Goal: Information Seeking & Learning: Learn about a topic

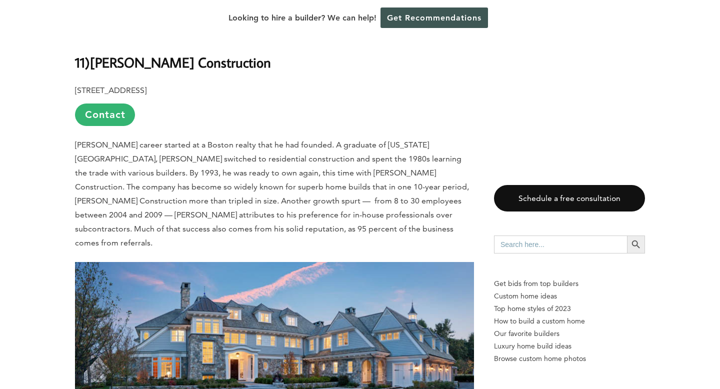
scroll to position [3186, 0]
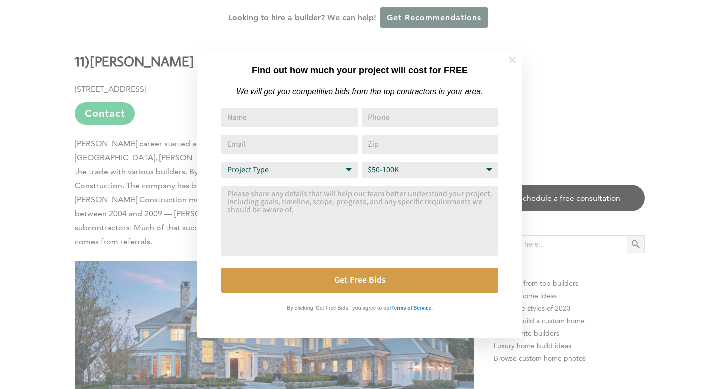
click at [509, 60] on icon at bounding box center [512, 60] width 11 height 11
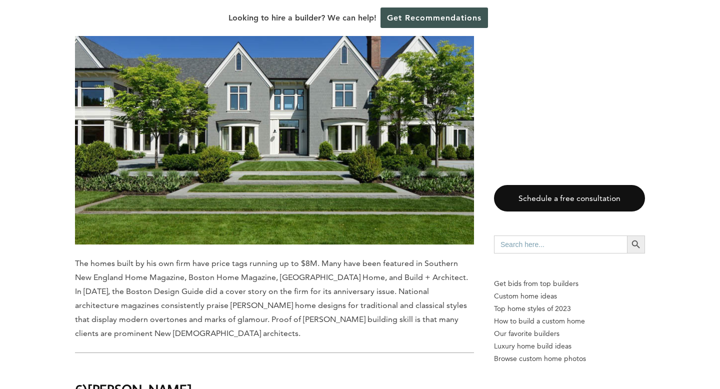
scroll to position [5774, 0]
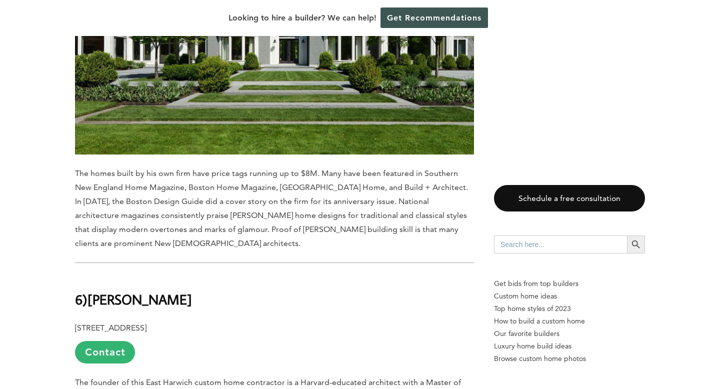
drag, startPoint x: 236, startPoint y: 104, endPoint x: 93, endPoint y: 101, distance: 143.6
click at [93, 275] on h2 "6) [PERSON_NAME]" at bounding box center [274, 292] width 399 height 35
copy b "[PERSON_NAME]"
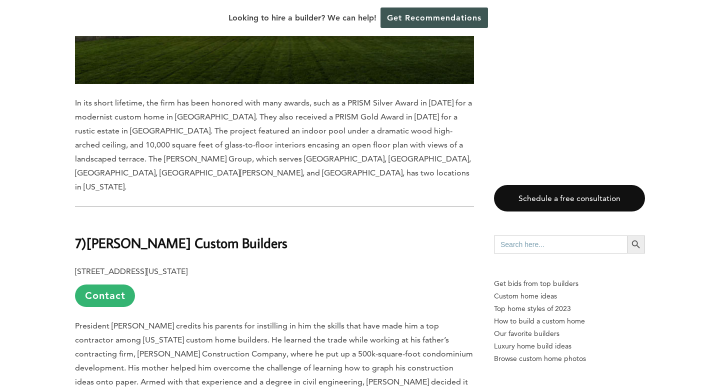
scroll to position [5211, 0]
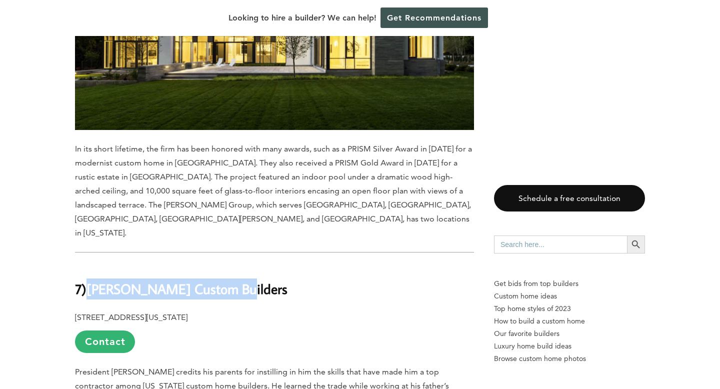
drag, startPoint x: 233, startPoint y: 126, endPoint x: 91, endPoint y: 124, distance: 142.6
click at [91, 265] on h2 "7) [PERSON_NAME] Custom Builders" at bounding box center [274, 282] width 399 height 35
copy b "[PERSON_NAME] Custom Builders"
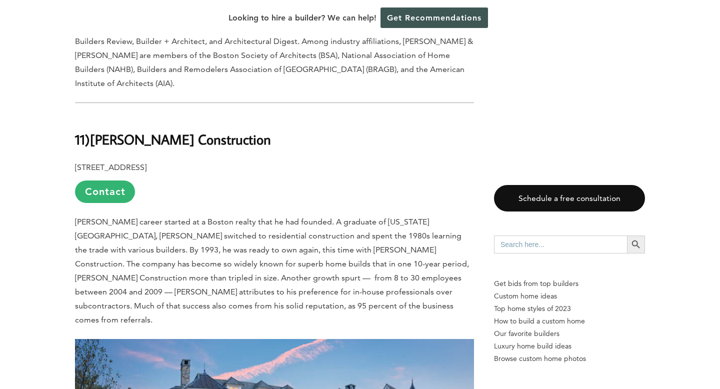
scroll to position [3105, 0]
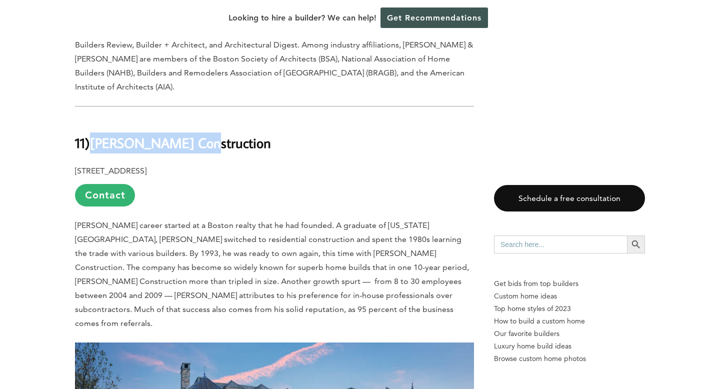
drag, startPoint x: 196, startPoint y: 75, endPoint x: 94, endPoint y: 68, distance: 102.3
click at [94, 119] on h2 "11) [PERSON_NAME] Construction" at bounding box center [274, 136] width 399 height 35
copy b "[PERSON_NAME] Construction"
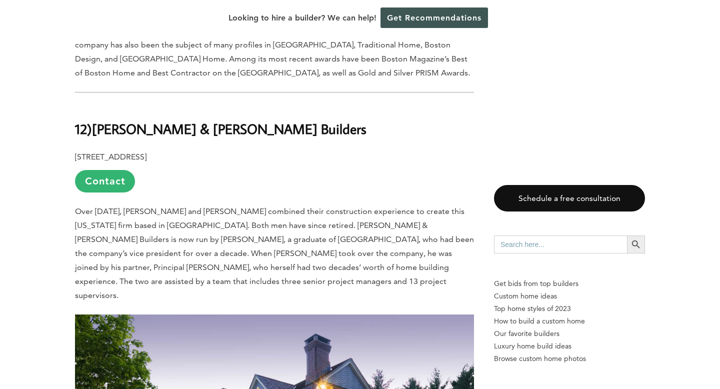
scroll to position [2504, 0]
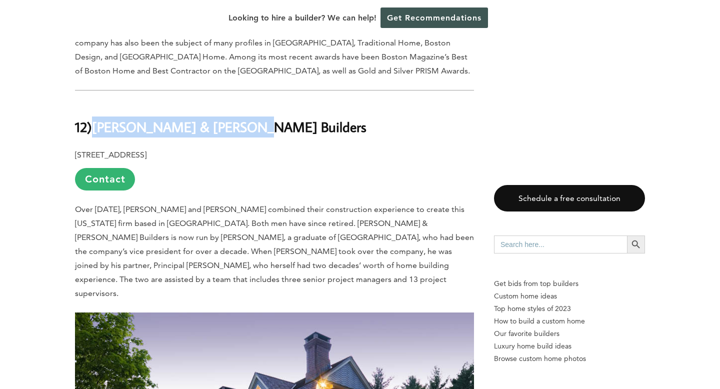
drag, startPoint x: 242, startPoint y: 86, endPoint x: 97, endPoint y: 79, distance: 145.7
click at [97, 103] on h2 "12) [PERSON_NAME] & [PERSON_NAME] Builders" at bounding box center [274, 120] width 399 height 35
copy b "[PERSON_NAME] & [PERSON_NAME] Builders"
